Goal: Task Accomplishment & Management: Use online tool/utility

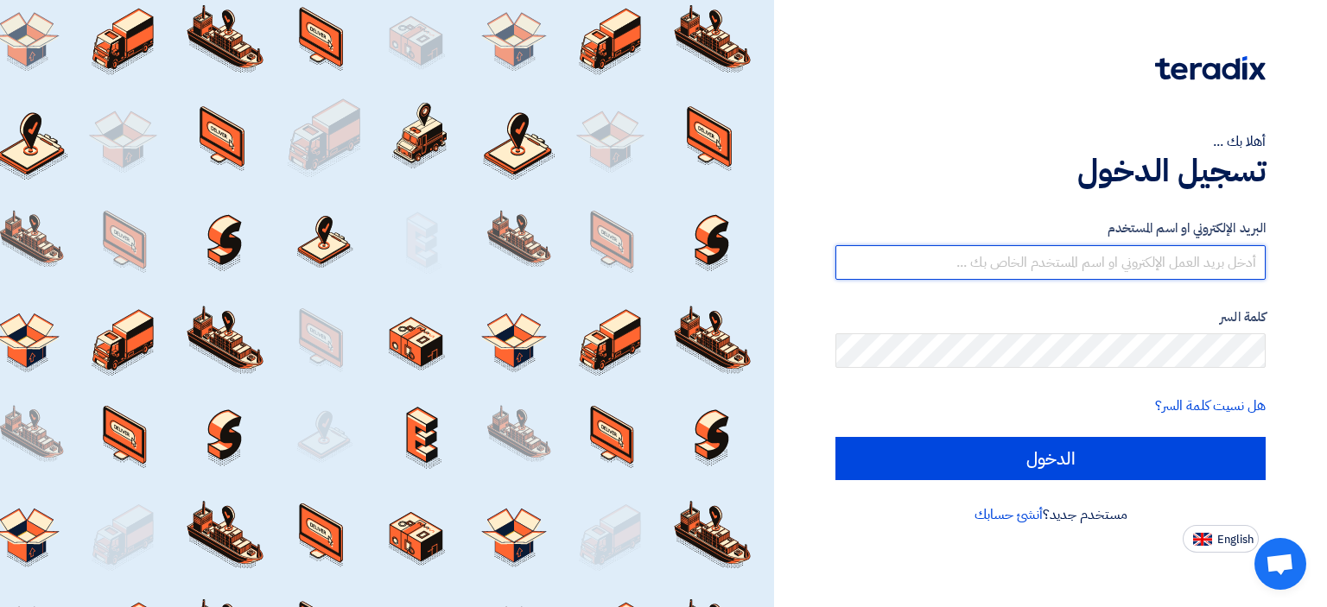
click at [1061, 268] on input "text" at bounding box center [1050, 262] width 430 height 35
type input "[EMAIL_ADDRESS][DOMAIN_NAME]"
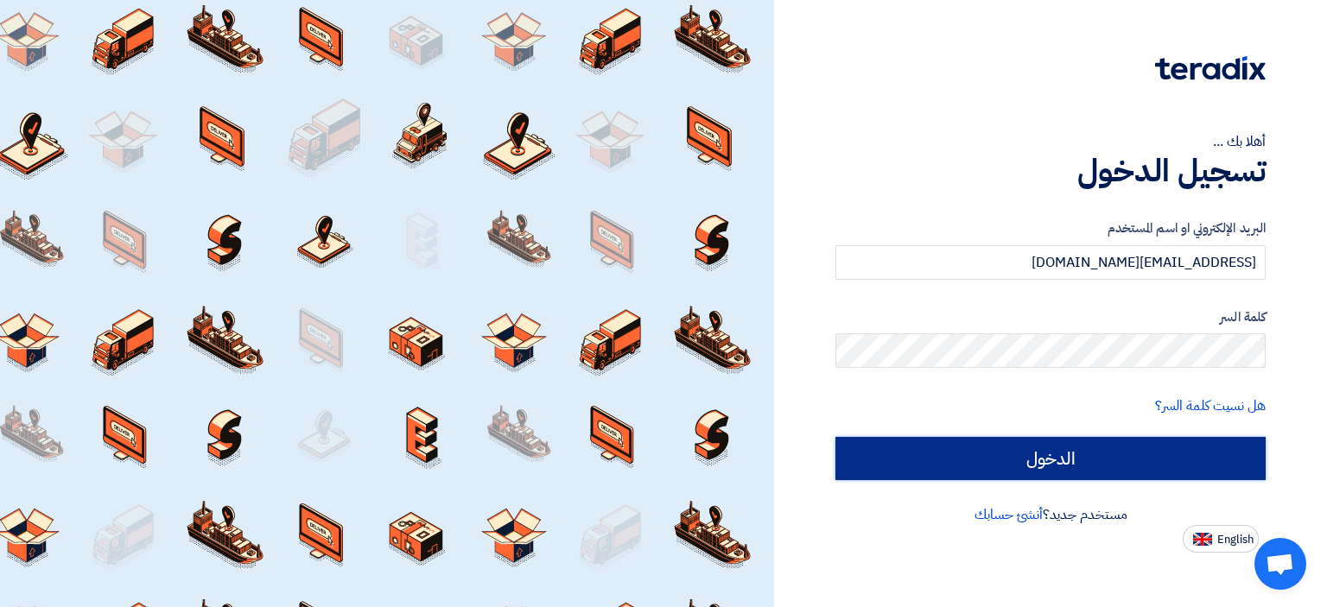
click at [1133, 459] on input "الدخول" at bounding box center [1050, 458] width 430 height 43
type input "Sign in"
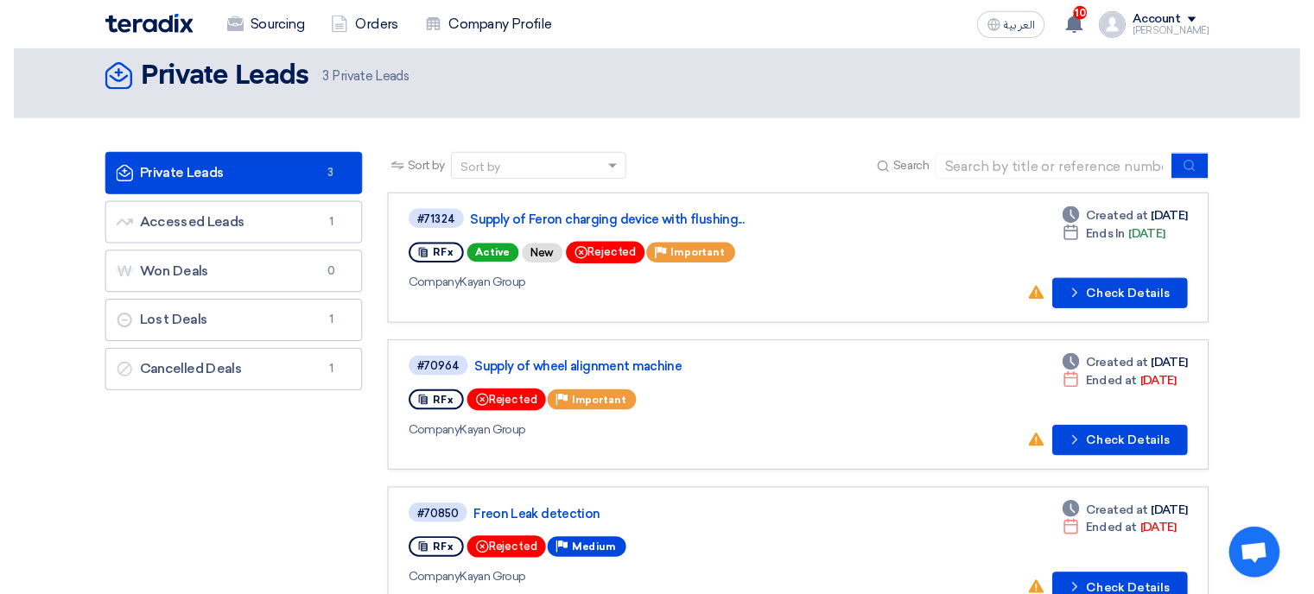
scroll to position [5, 0]
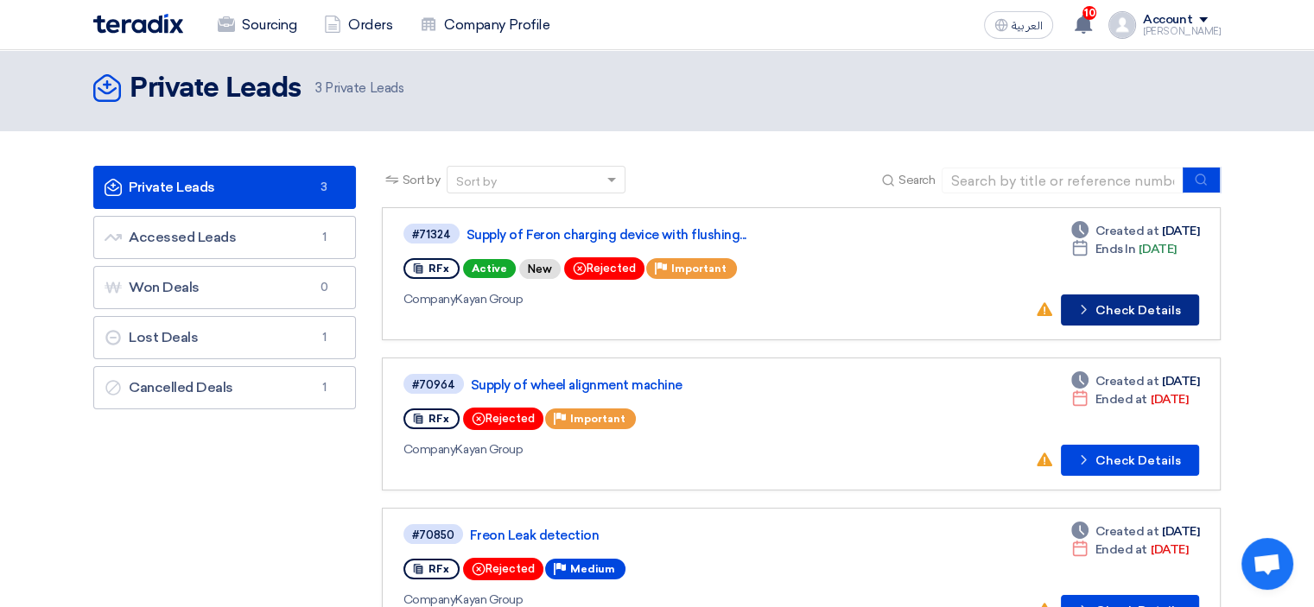
click at [1134, 320] on button "Check details Check Details" at bounding box center [1130, 310] width 138 height 31
